Goal: Task Accomplishment & Management: Complete application form

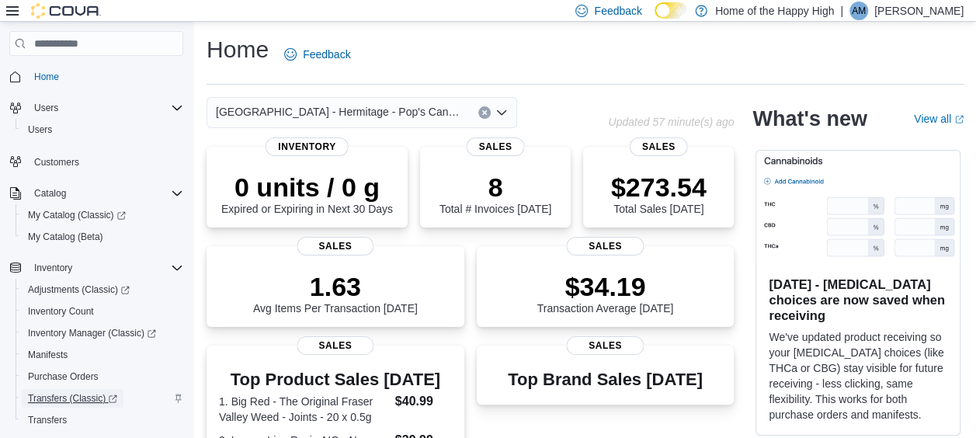
click at [82, 396] on span "Transfers (Classic)" at bounding box center [72, 398] width 89 height 12
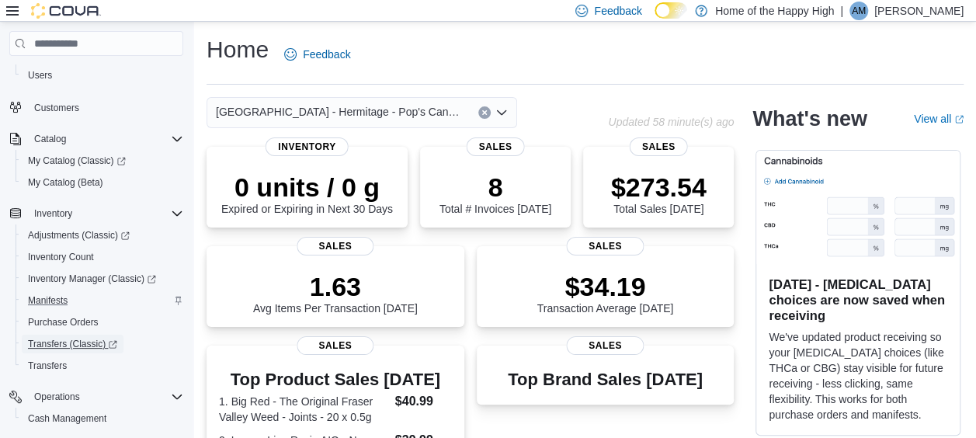
scroll to position [78, 0]
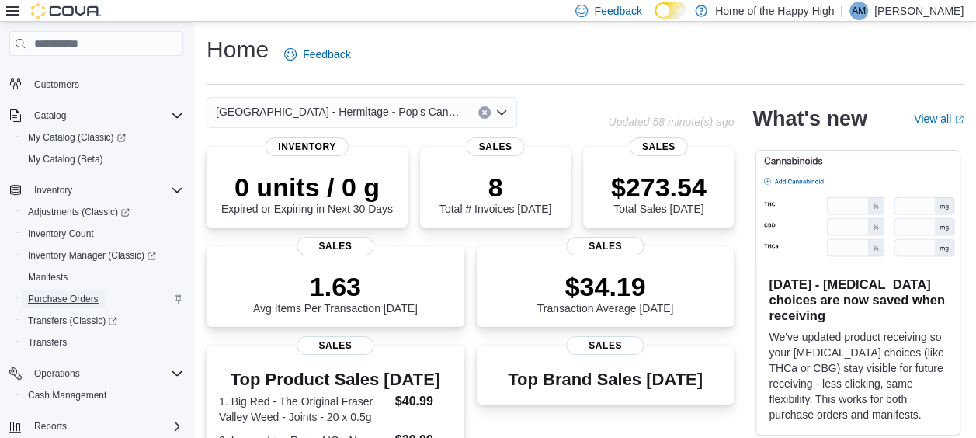
click at [85, 293] on span "Purchase Orders" at bounding box center [63, 299] width 71 height 12
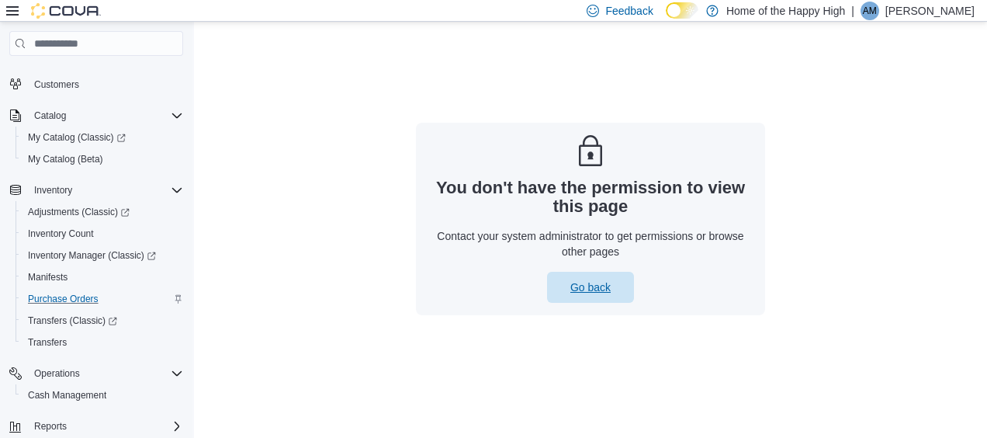
click at [562, 283] on span "Go back" at bounding box center [590, 287] width 68 height 31
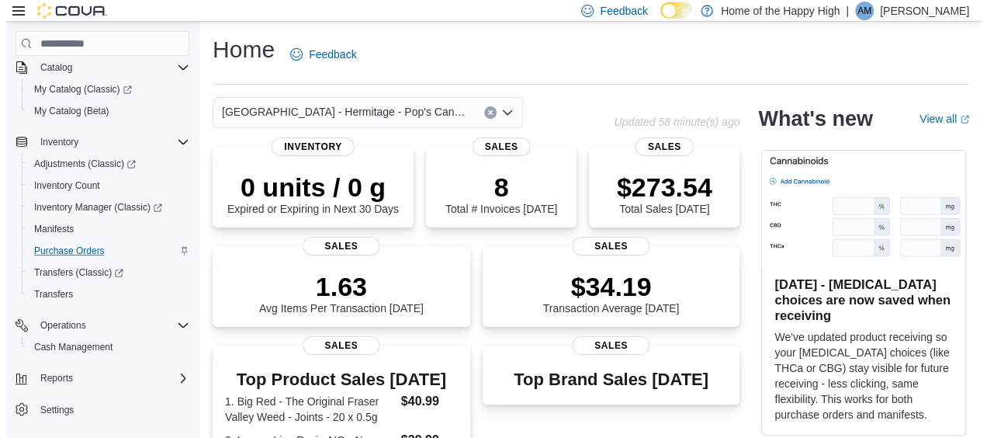
scroll to position [137, 0]
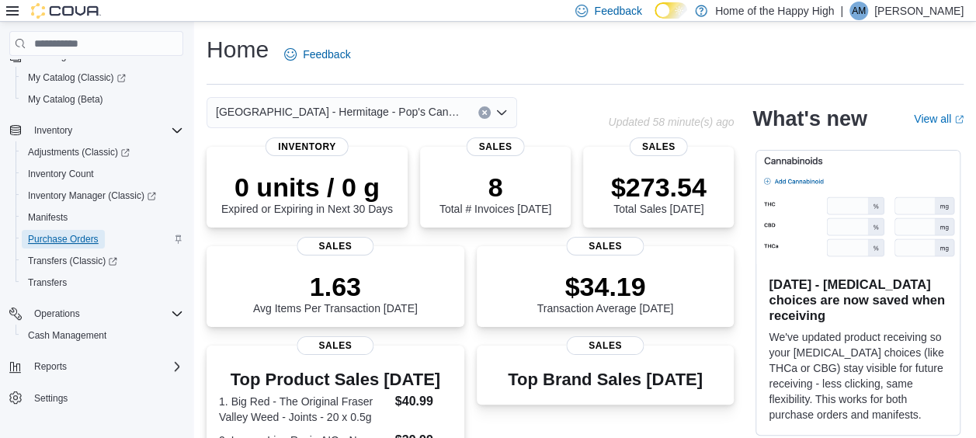
click at [70, 236] on span "Purchase Orders" at bounding box center [63, 239] width 71 height 12
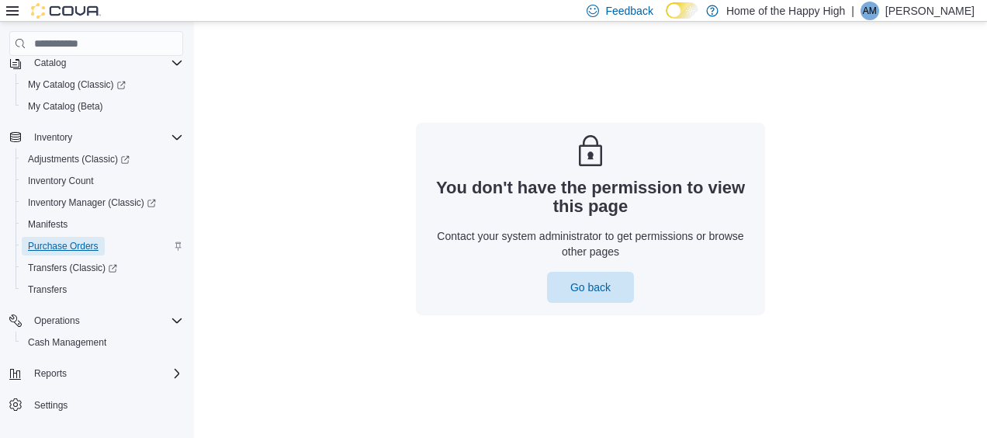
scroll to position [137, 0]
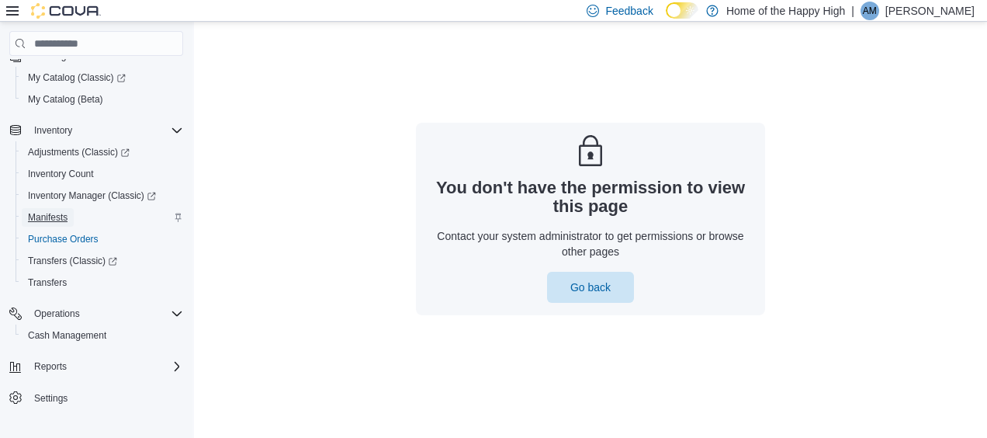
click at [57, 215] on span "Manifests" at bounding box center [48, 217] width 40 height 12
click at [57, 197] on span "Inventory Manager (Classic)" at bounding box center [92, 195] width 128 height 12
click at [61, 237] on span "Purchase Orders" at bounding box center [63, 239] width 71 height 12
click at [54, 279] on span "Transfers" at bounding box center [47, 282] width 39 height 12
click at [50, 259] on span "Transfers (Classic)" at bounding box center [72, 261] width 89 height 12
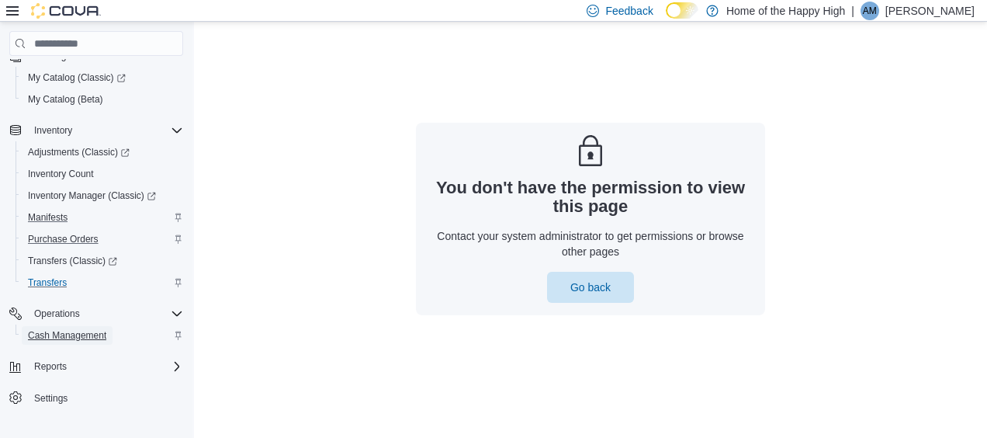
click at [60, 333] on span "Cash Management" at bounding box center [67, 335] width 78 height 12
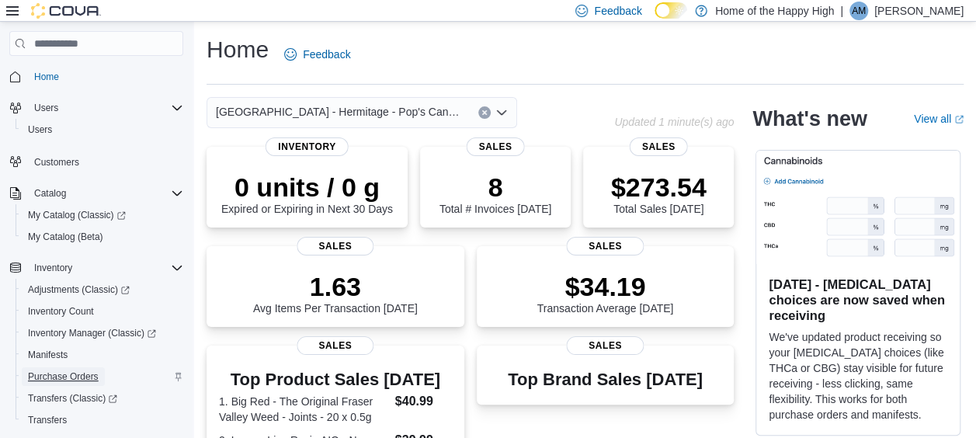
click at [72, 379] on span "Purchase Orders" at bounding box center [63, 376] width 71 height 12
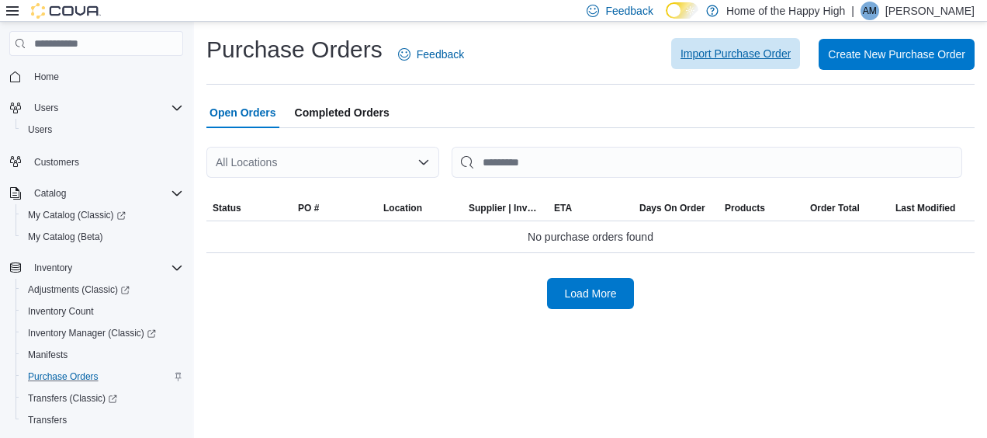
click at [696, 58] on span "Import Purchase Order" at bounding box center [736, 54] width 110 height 16
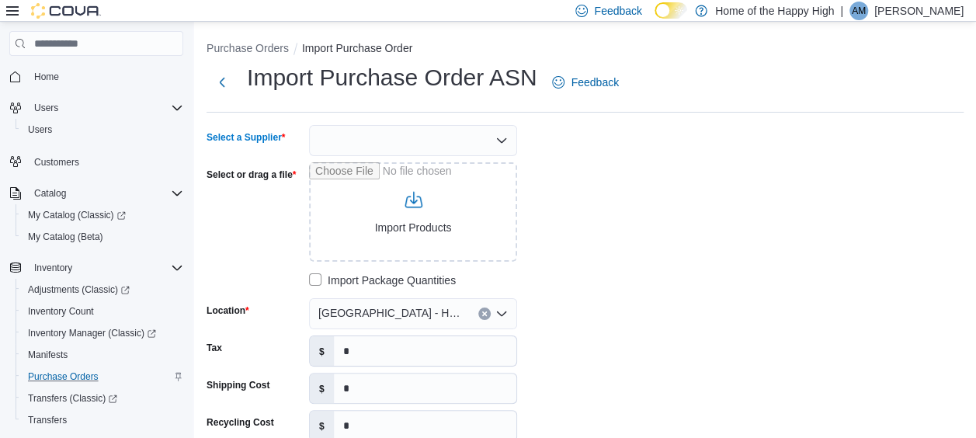
click at [378, 147] on div at bounding box center [413, 140] width 208 height 31
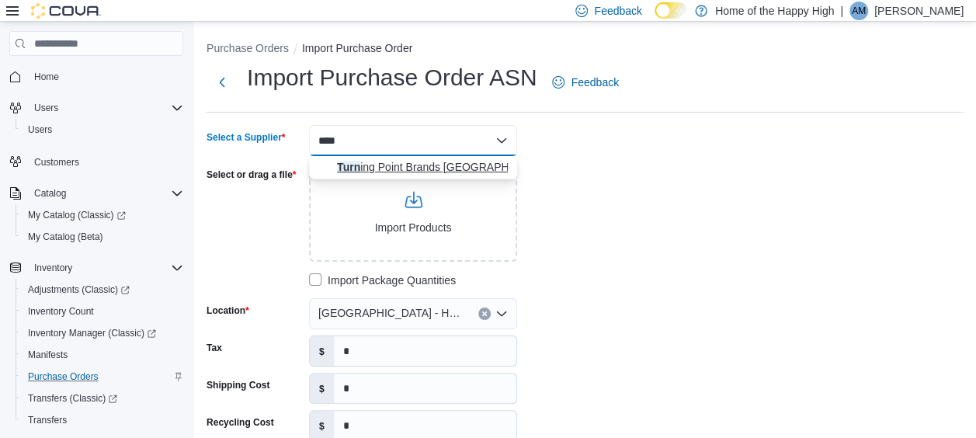
type input "****"
click at [406, 165] on span "Turn ing Point Brands Canada" at bounding box center [422, 167] width 171 height 16
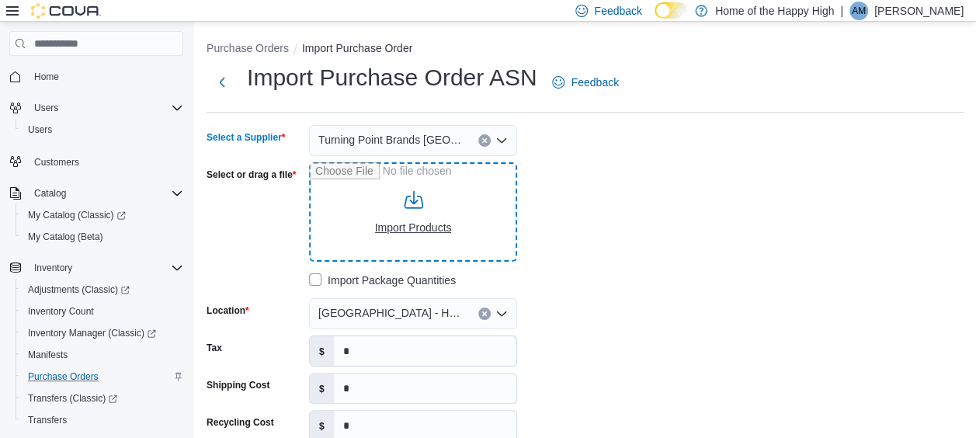
click at [438, 221] on input "Select or drag a file" at bounding box center [413, 211] width 208 height 99
type input "**********"
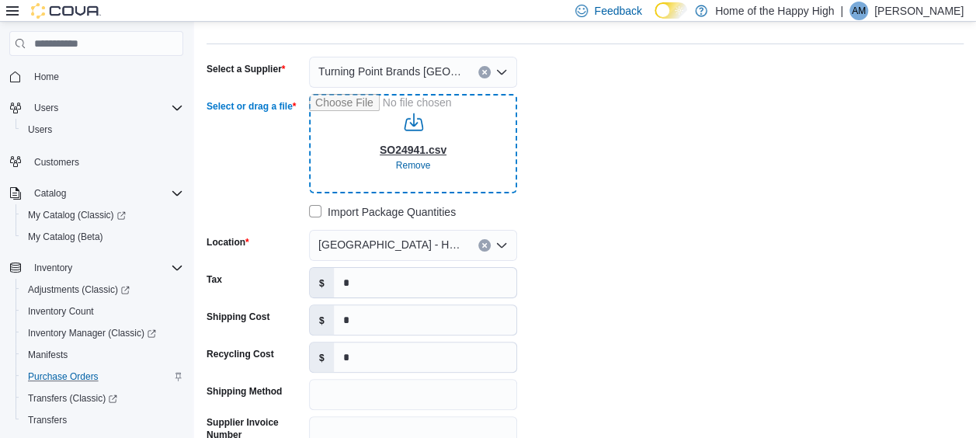
scroll to position [155, 0]
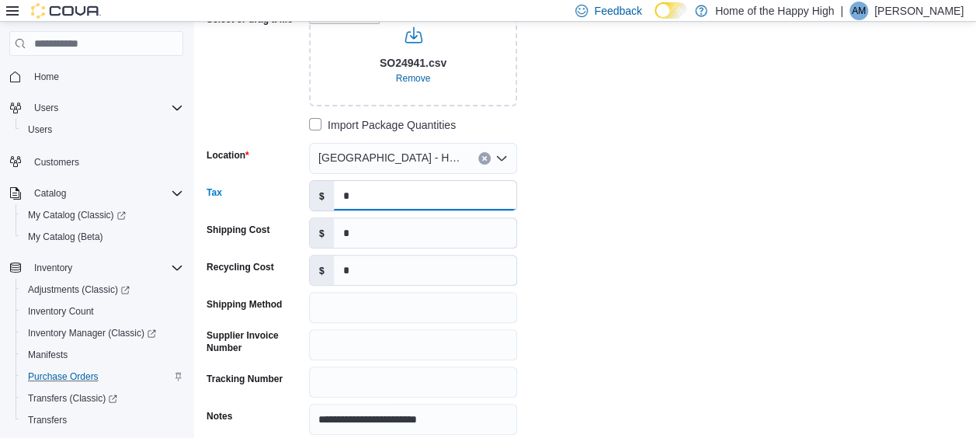
click at [371, 189] on input "*" at bounding box center [425, 195] width 182 height 29
type input "*****"
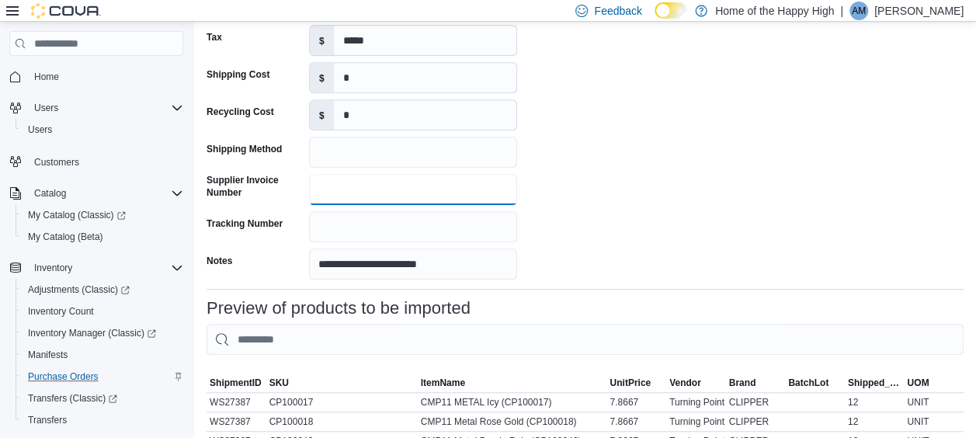
click at [355, 190] on input "Supplier Invoice Number" at bounding box center [413, 189] width 208 height 31
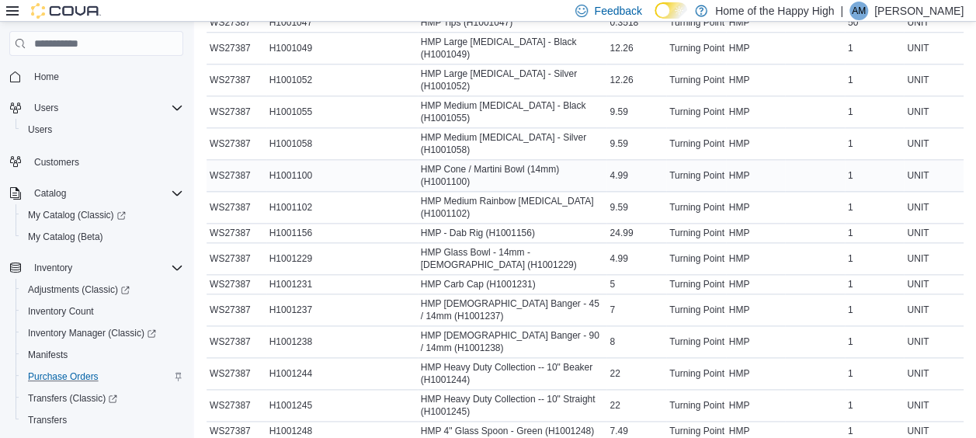
scroll to position [943, 0]
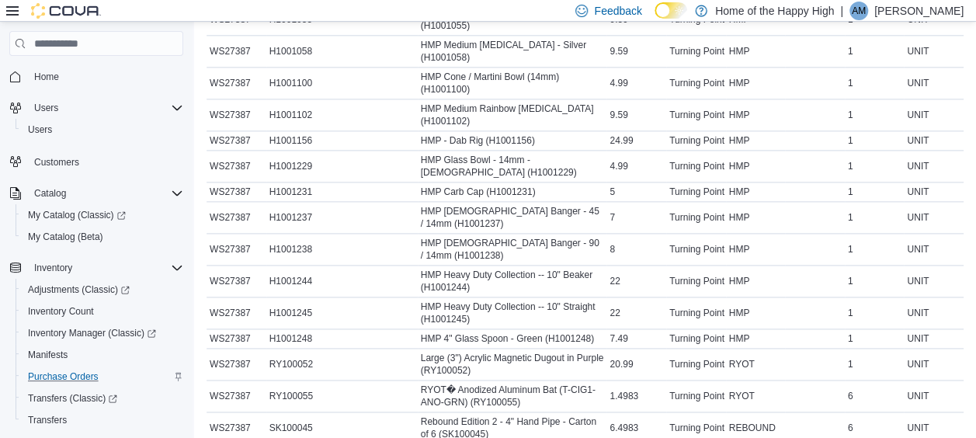
type input "*******"
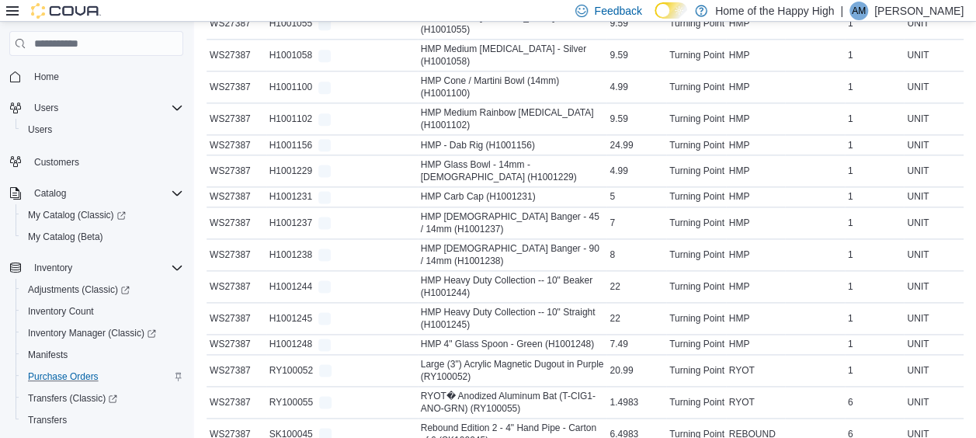
scroll to position [955, 0]
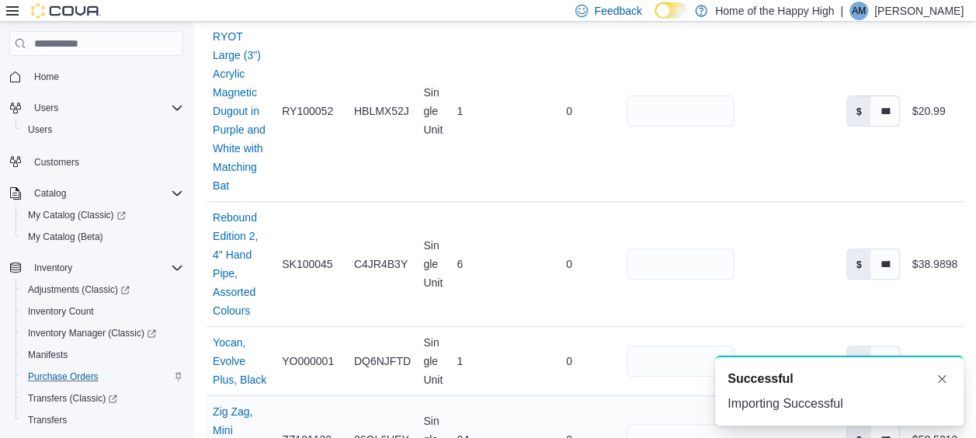
scroll to position [3392, 0]
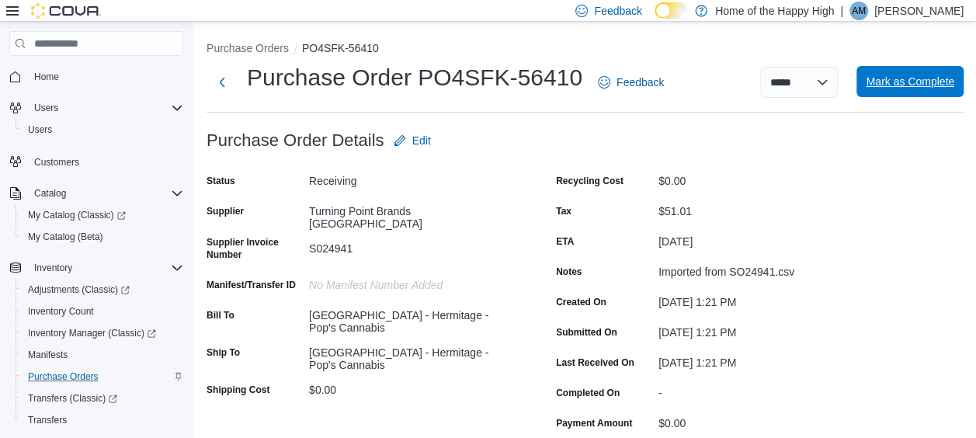
click at [891, 81] on span "Mark as Complete" at bounding box center [909, 82] width 88 height 16
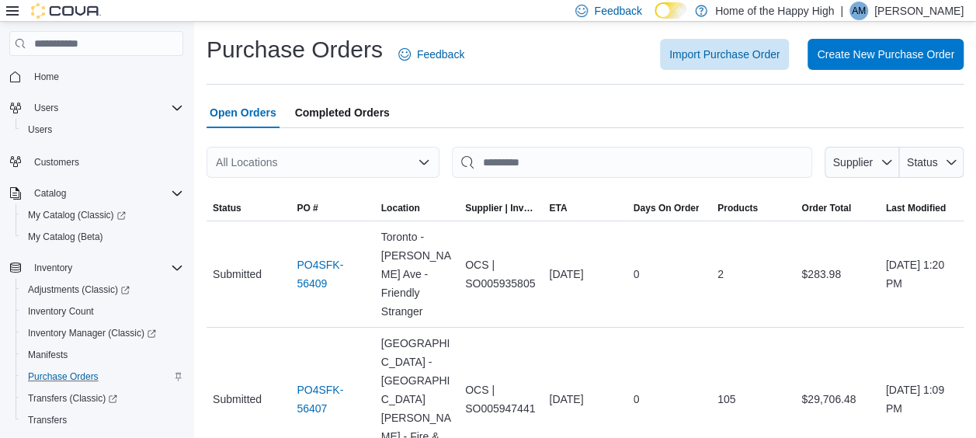
click at [70, 76] on span "Home" at bounding box center [105, 76] width 155 height 19
